Goal: Task Accomplishment & Management: Book appointment/travel/reservation

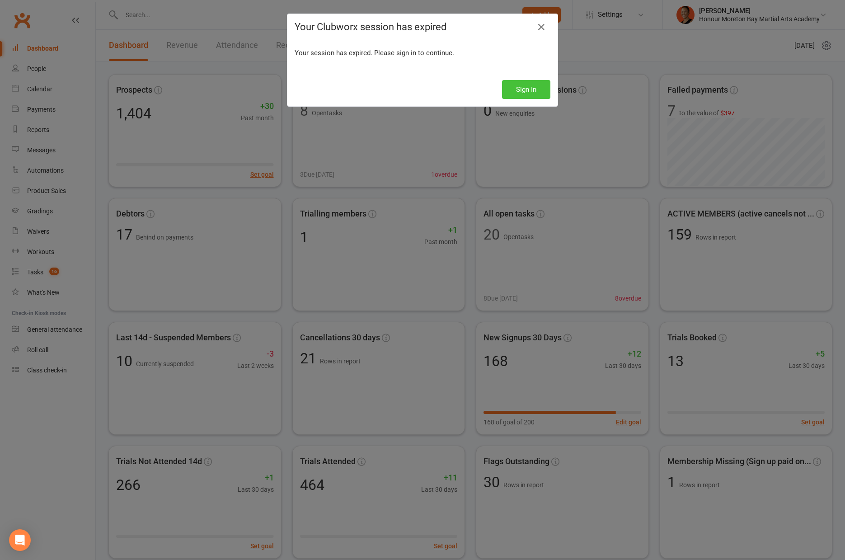
click at [543, 95] on button "Sign In" at bounding box center [526, 89] width 48 height 19
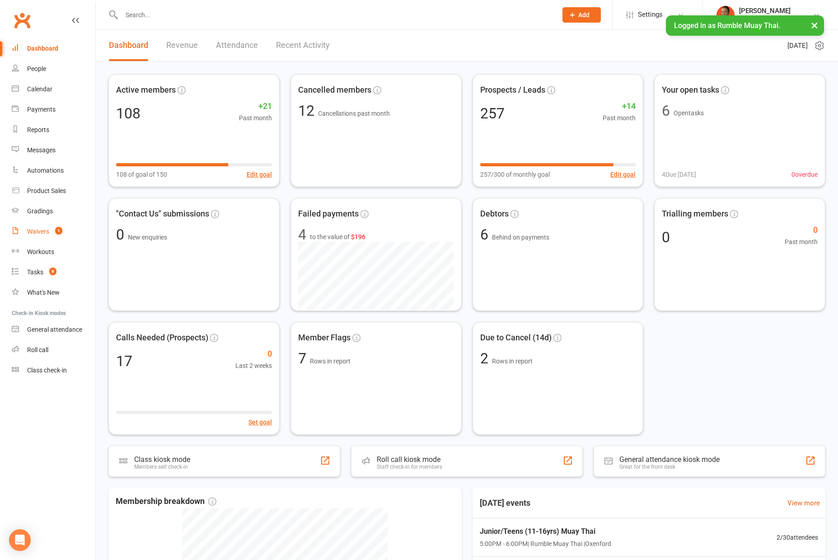
click at [50, 228] on link "Waivers 1" at bounding box center [54, 231] width 84 height 20
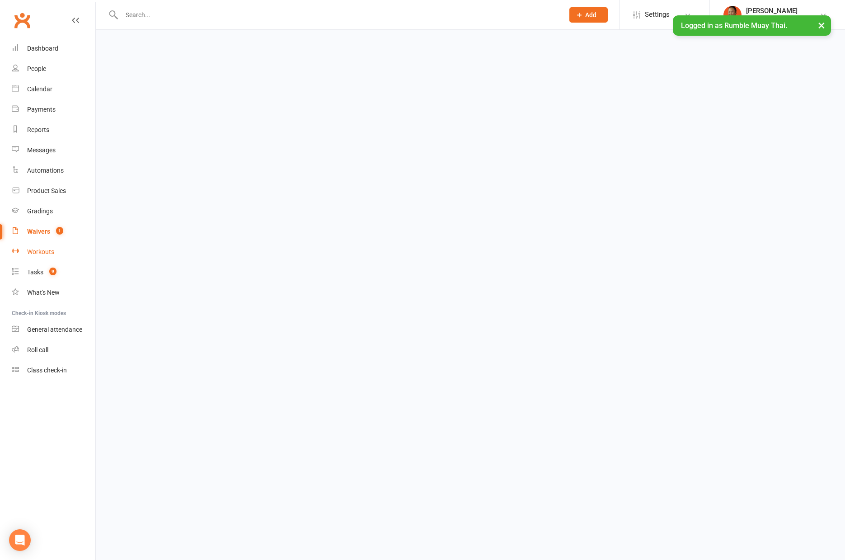
select select "100"
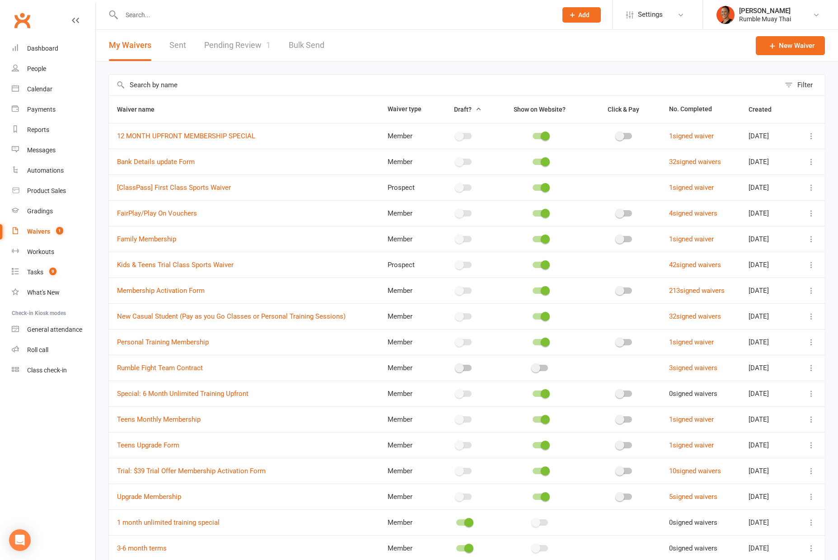
click at [240, 44] on link "Pending Review 1" at bounding box center [237, 45] width 66 height 31
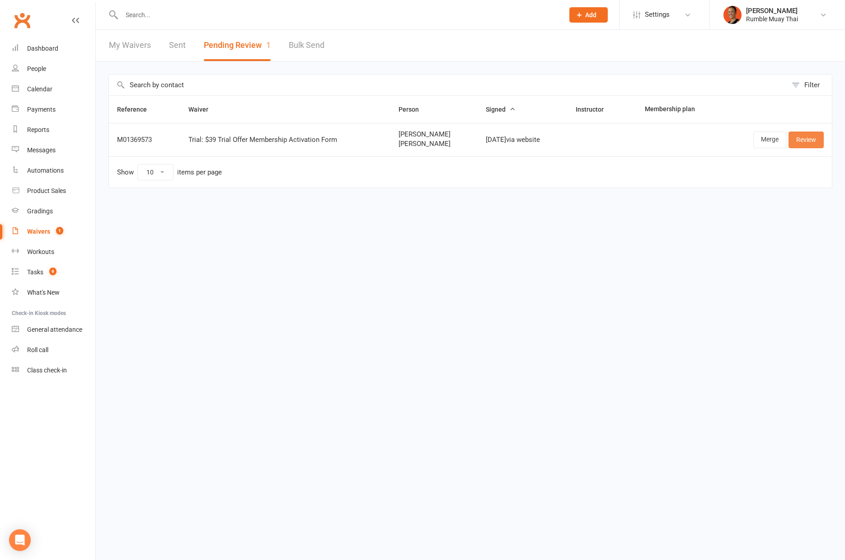
click at [800, 145] on link "Review" at bounding box center [805, 139] width 35 height 16
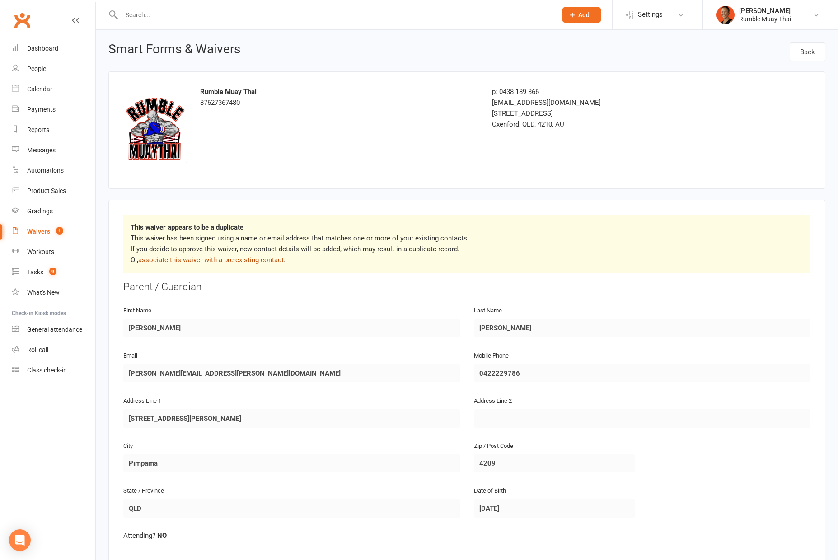
click at [231, 262] on link "associate this waiver with a pre-existing contact" at bounding box center [210, 260] width 145 height 8
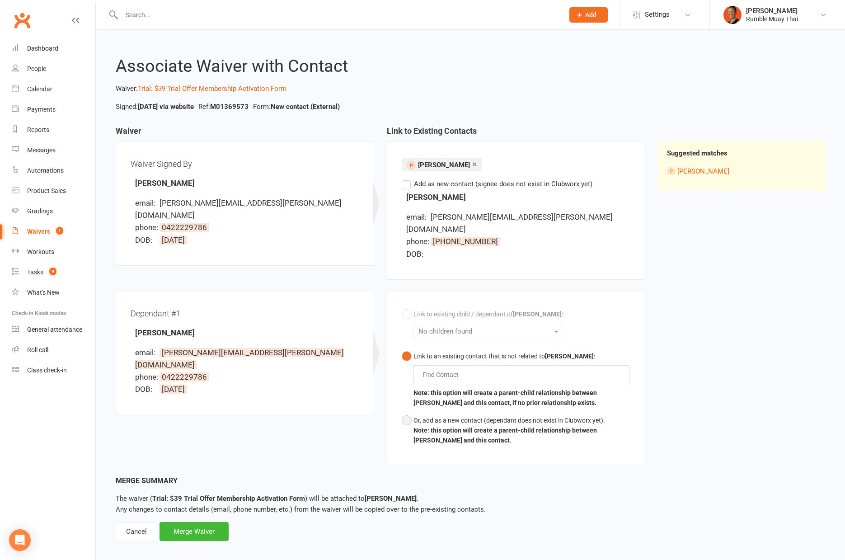
click at [443, 415] on div "Or, add as a new contact (dependant does not exist in Clubworx yet)." at bounding box center [521, 420] width 216 height 10
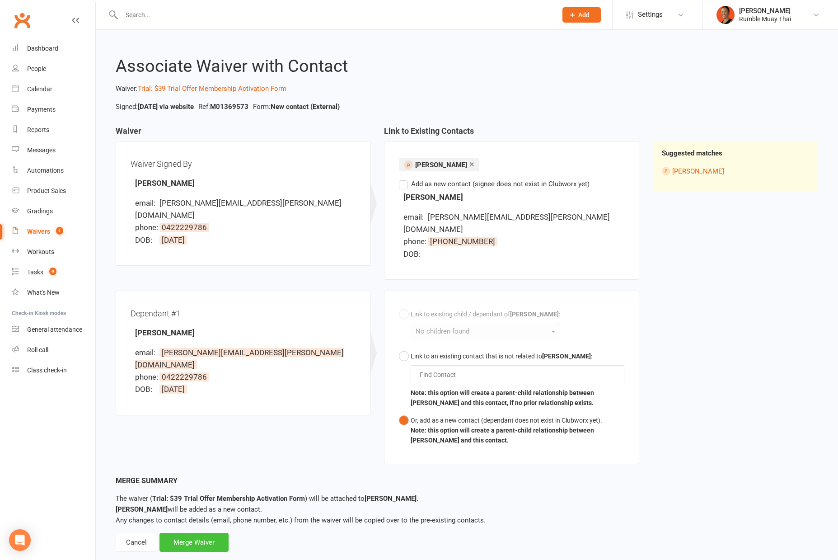
click at [208, 533] on div "Merge Waiver" at bounding box center [193, 542] width 69 height 19
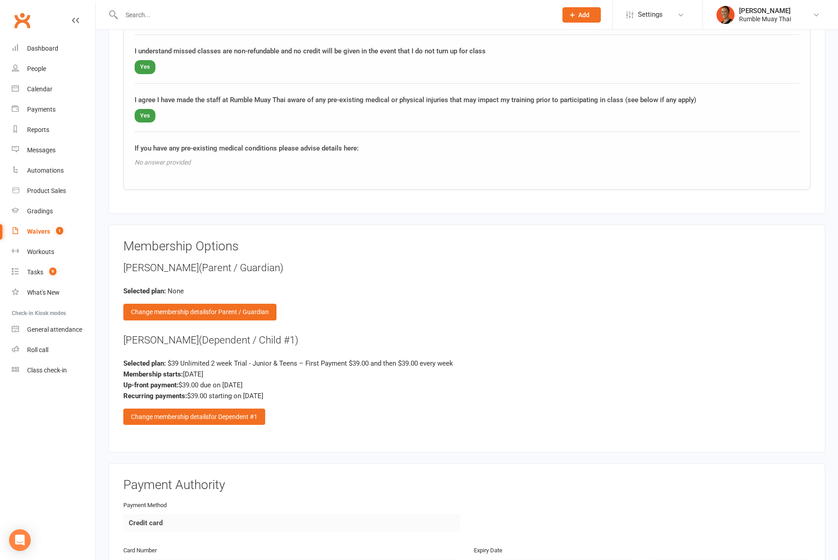
scroll to position [1410, 0]
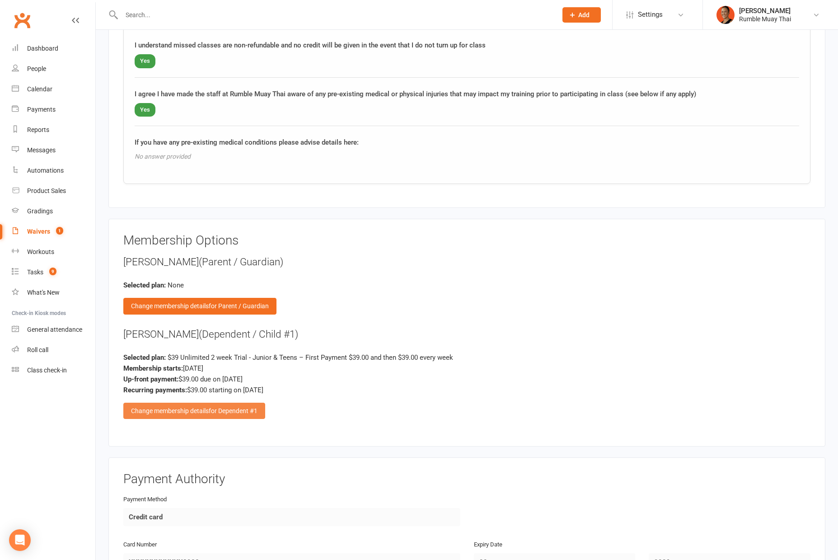
click at [240, 410] on span "for Dependent #1" at bounding box center [233, 410] width 49 height 7
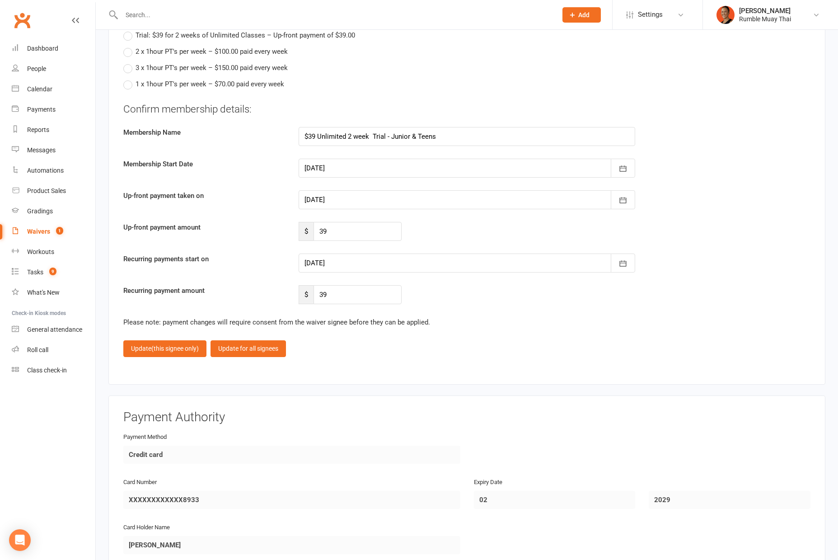
scroll to position [2391, 0]
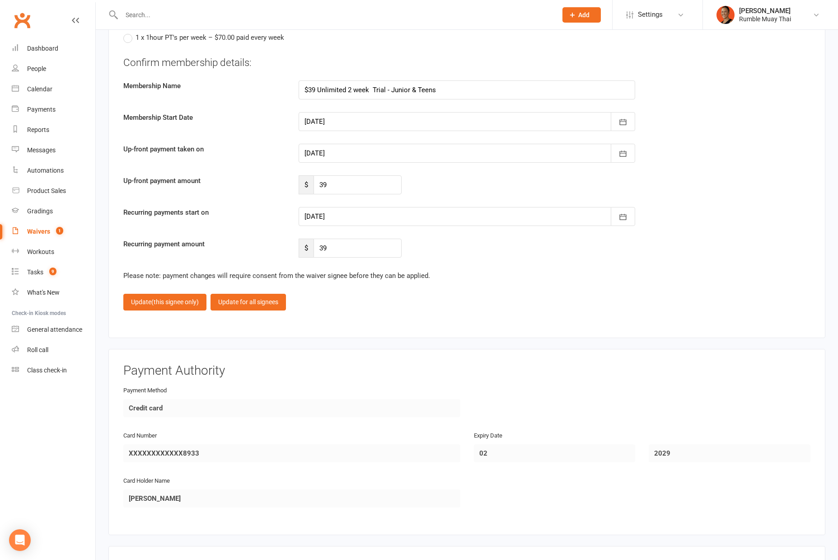
click at [345, 217] on div at bounding box center [467, 216] width 337 height 19
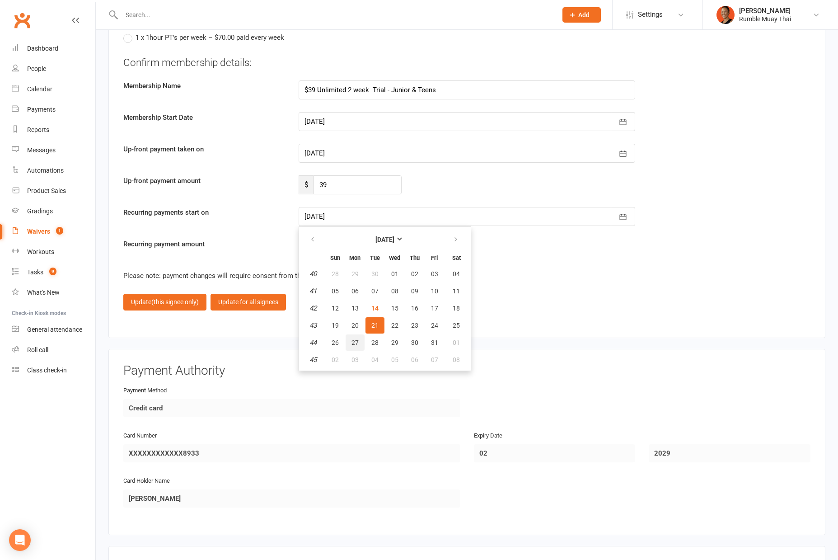
click at [353, 342] on span "27" at bounding box center [355, 342] width 7 height 7
type input "27 Oct 2025"
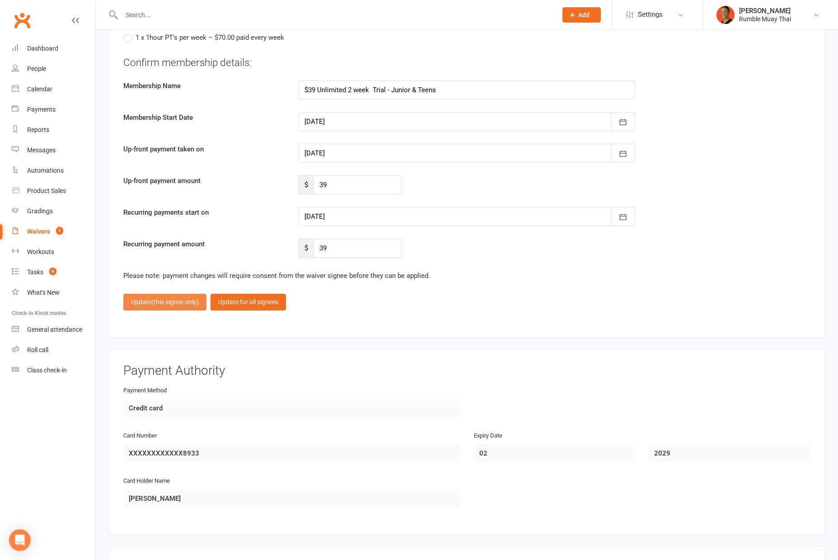
click at [146, 302] on button "Update (this signee only)" at bounding box center [164, 302] width 83 height 16
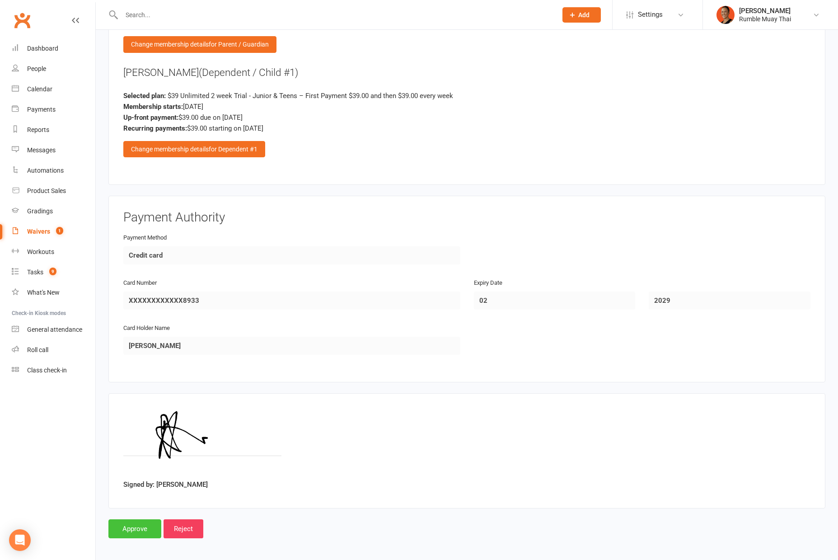
click at [131, 526] on input "Approve" at bounding box center [134, 528] width 53 height 19
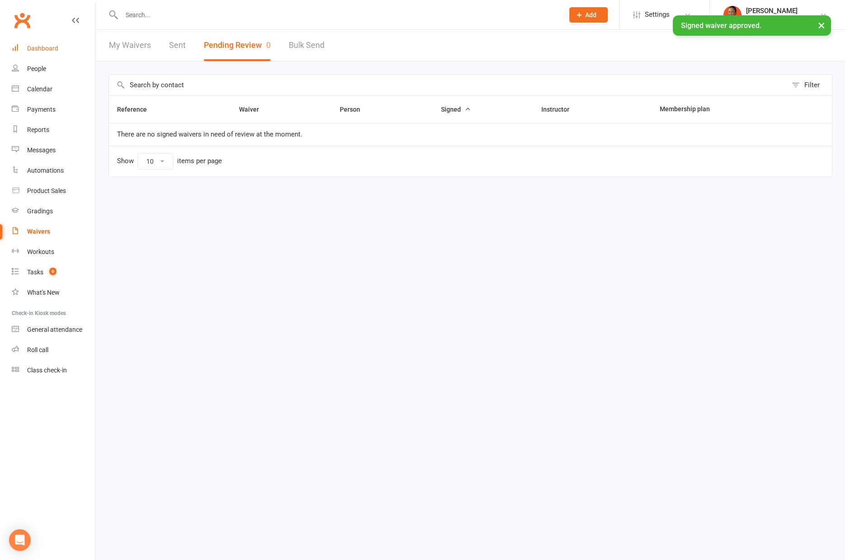
click at [48, 53] on link "Dashboard" at bounding box center [54, 48] width 84 height 20
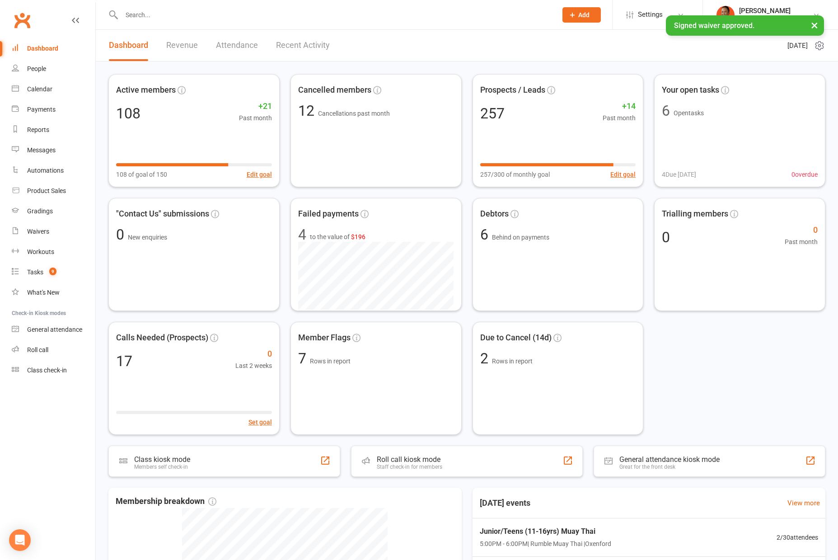
click at [288, 42] on link "Recent Activity" at bounding box center [303, 45] width 54 height 31
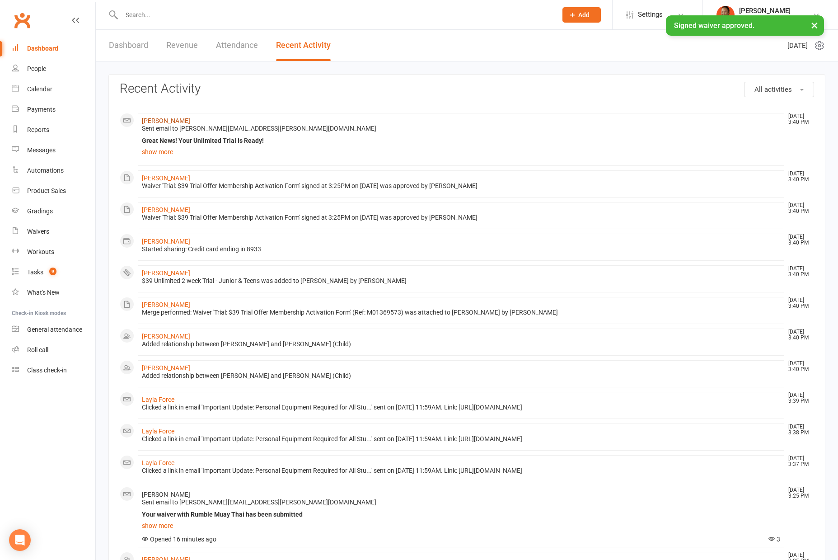
click at [166, 117] on li "Anna Santiago Oct 14, 3:40 PM Sent email to Pearce.annabella@gmail.com Great Ne…" at bounding box center [461, 139] width 647 height 53
click at [165, 117] on link "Anna Santiago" at bounding box center [166, 120] width 48 height 7
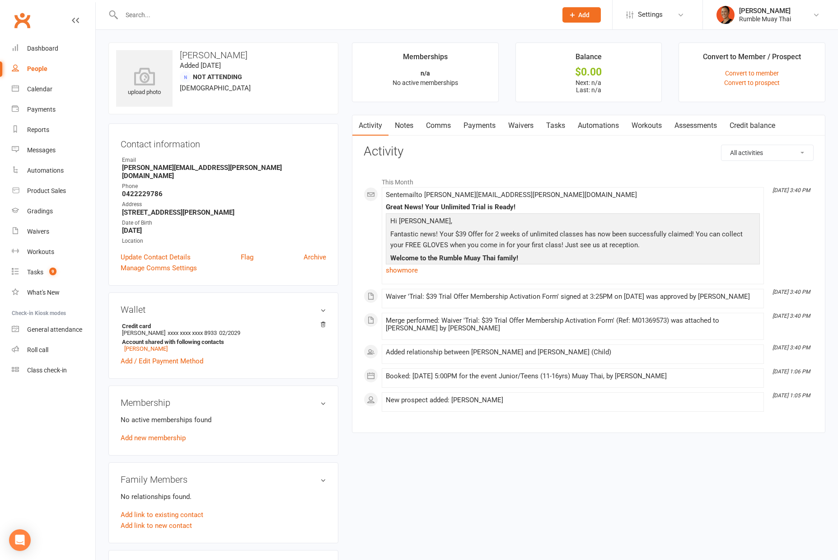
click at [599, 124] on link "Automations" at bounding box center [599, 125] width 54 height 21
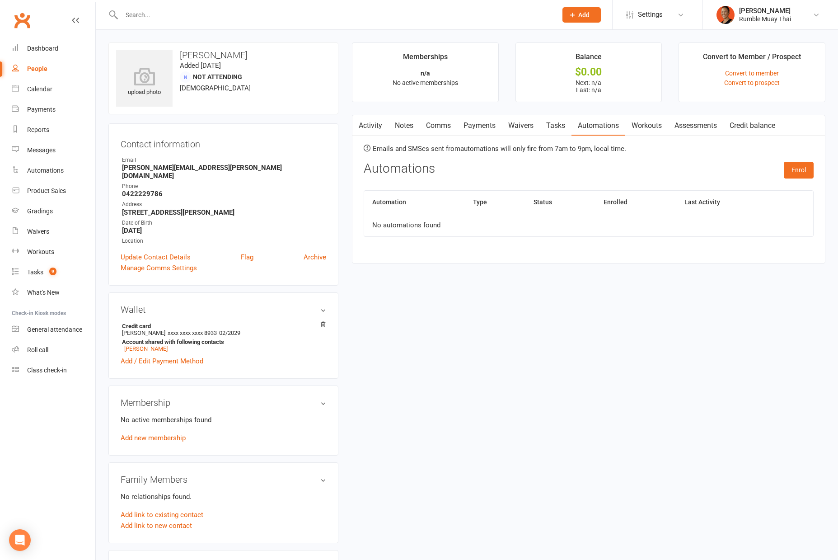
click at [482, 128] on link "Payments" at bounding box center [479, 125] width 45 height 21
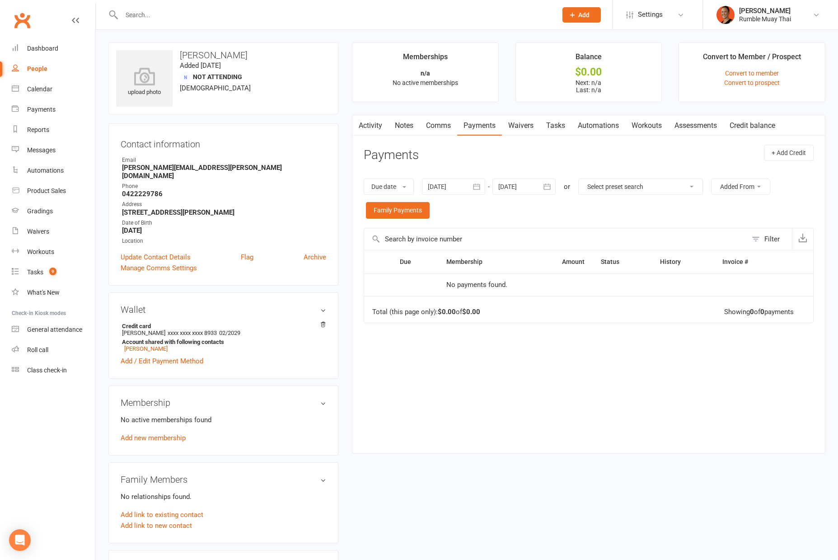
drag, startPoint x: 369, startPoint y: 141, endPoint x: 369, endPoint y: 130, distance: 10.8
click at [369, 140] on div "Activity Notes Comms Payments Waivers Tasks Automations Workouts Assessments Cr…" at bounding box center [589, 284] width 474 height 339
click at [369, 129] on link "Activity" at bounding box center [370, 125] width 36 height 21
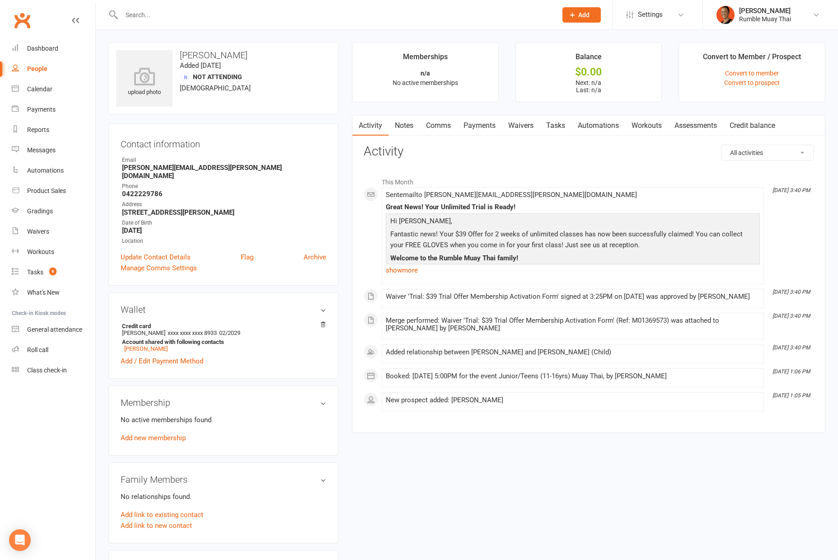
click at [433, 377] on div "Booked: 14 Oct 2025 at 5:00PM for the event Junior/Teens (11-16yrs) Muay Thai, …" at bounding box center [573, 376] width 374 height 8
click at [147, 345] on link "Maria-Clara Santiago" at bounding box center [145, 348] width 43 height 7
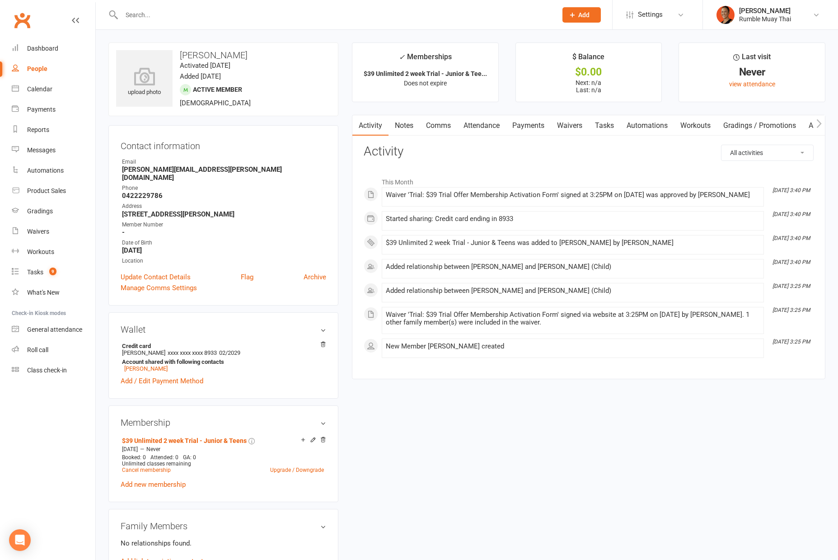
click at [477, 131] on link "Attendance" at bounding box center [481, 125] width 49 height 21
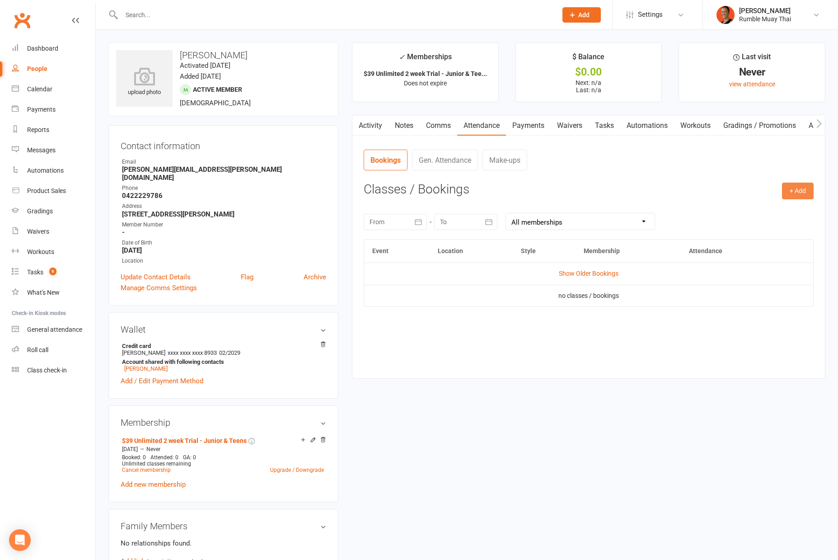
click at [793, 191] on button "+ Add" at bounding box center [798, 191] width 32 height 16
click at [761, 212] on link "Book Event" at bounding box center [768, 211] width 89 height 18
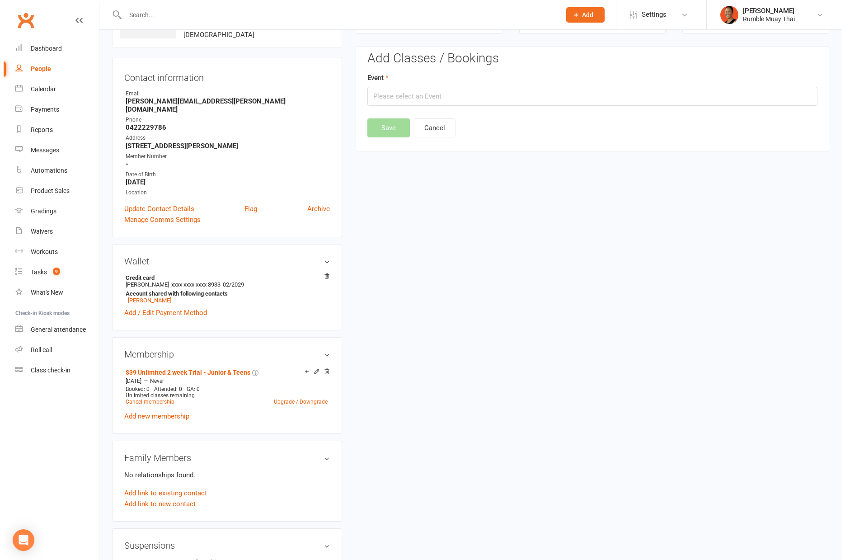
scroll to position [69, 0]
click at [424, 89] on input "text" at bounding box center [589, 95] width 450 height 19
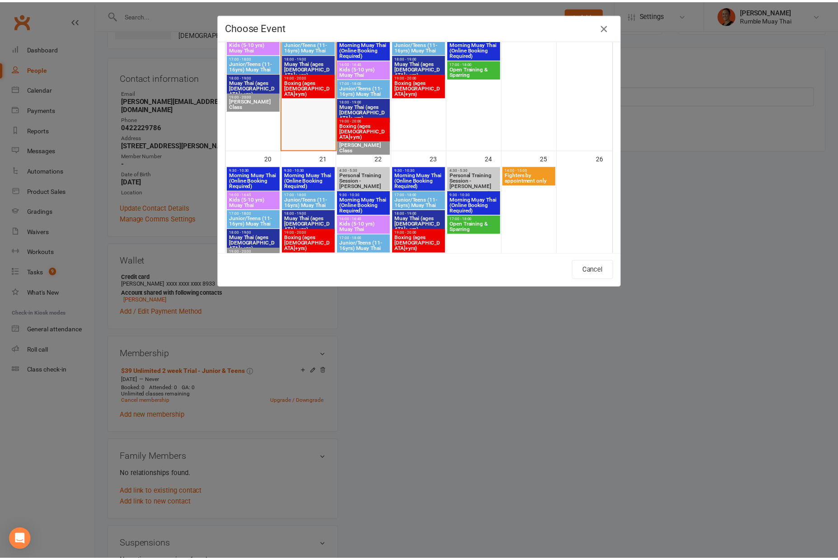
scroll to position [314, 0]
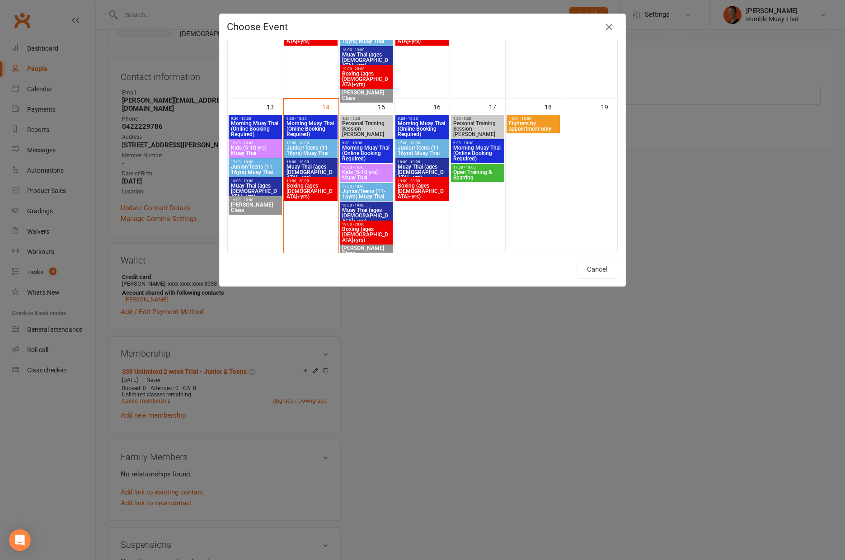
click at [311, 168] on span "Muay Thai (ages 17+ yrs)" at bounding box center [311, 172] width 50 height 16
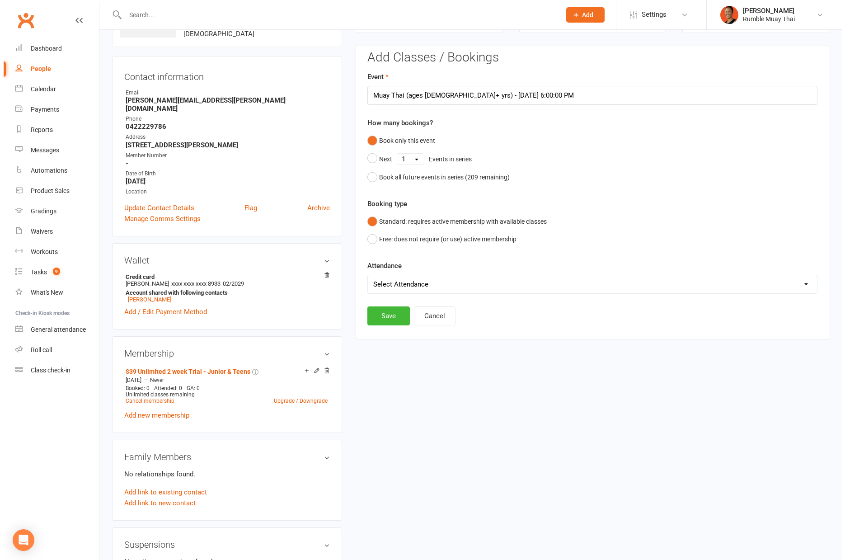
scroll to position [0, 0]
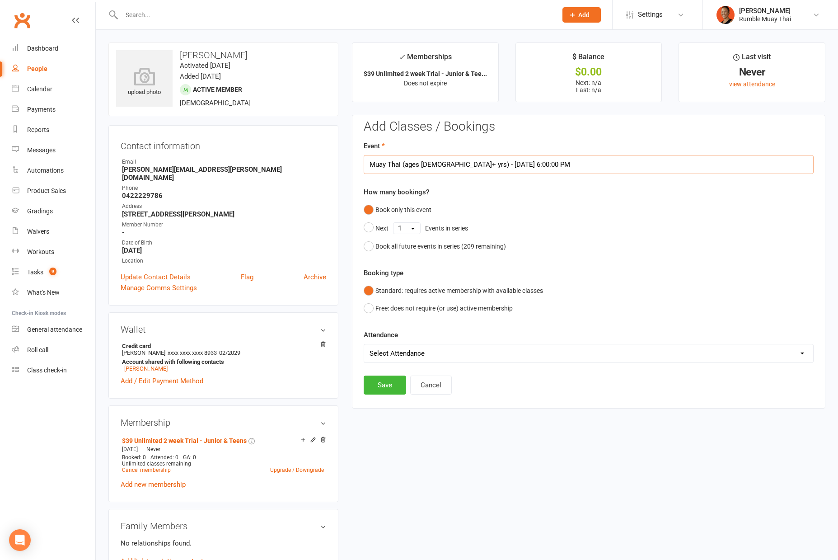
click at [454, 172] on input "Muay Thai (ages 17+ yrs) - Oct 14, 2025 6:00:00 PM" at bounding box center [589, 164] width 450 height 19
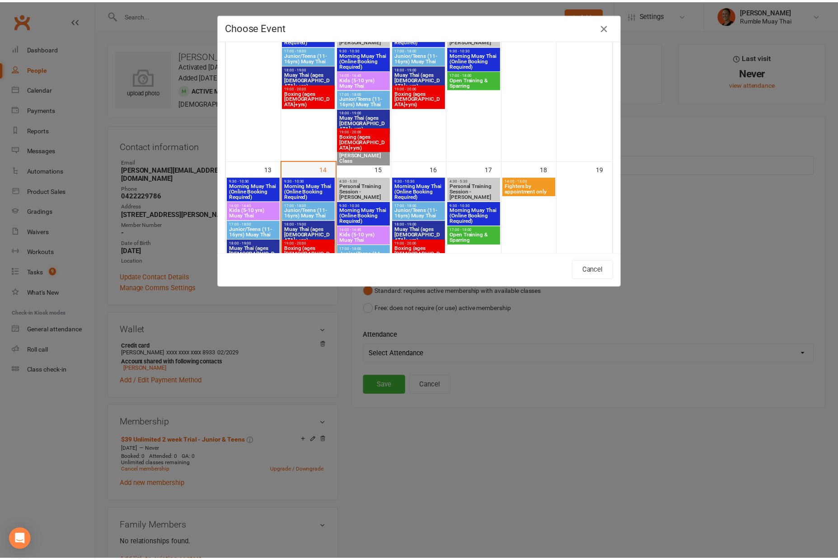
scroll to position [293, 0]
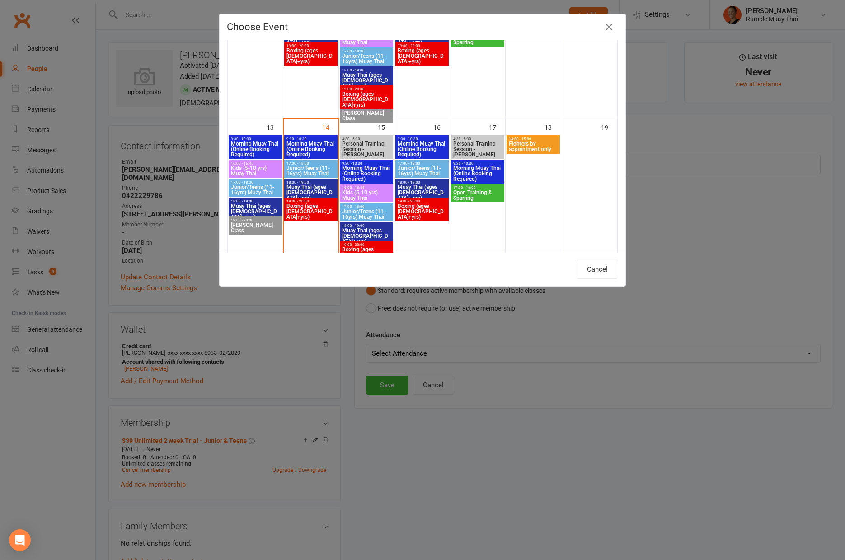
click at [300, 173] on span "Junior/Teens (11-16yrs) Muay Thai" at bounding box center [311, 170] width 50 height 11
type input "Junior/Teens (11-16yrs) Muay Thai - Oct 14, 2025 5:00:00 PM"
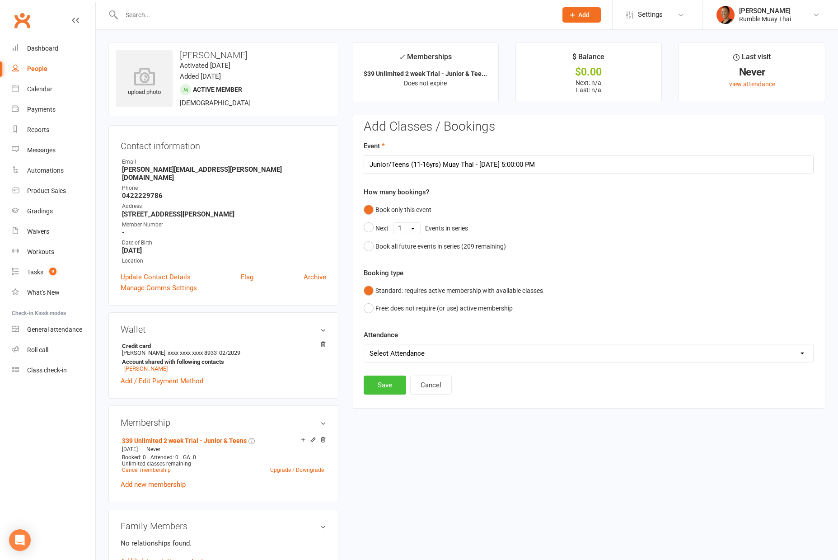
click at [383, 380] on button "Save" at bounding box center [385, 384] width 42 height 19
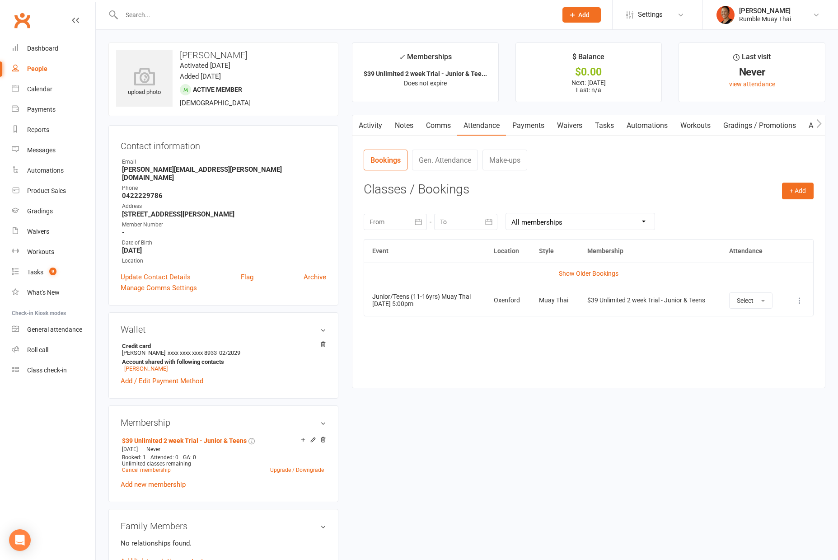
click at [136, 15] on input "text" at bounding box center [335, 15] width 432 height 13
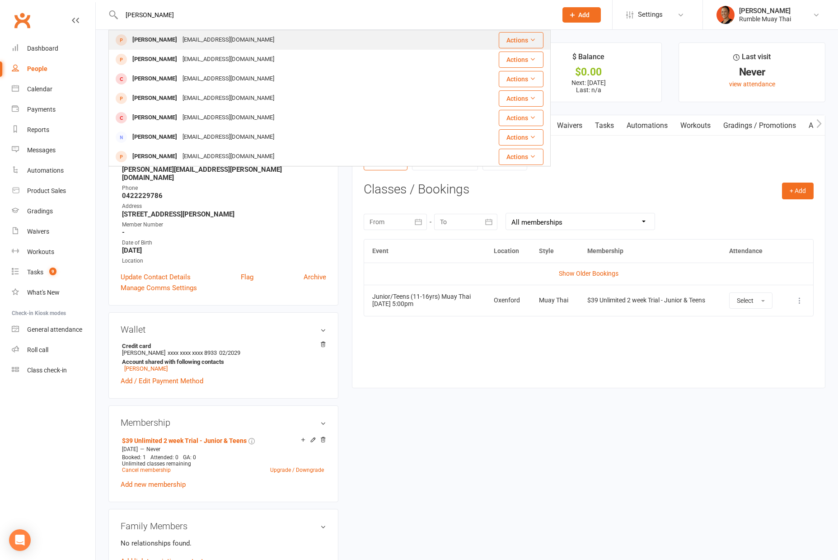
type input "wilken"
